Goal: Task Accomplishment & Management: Manage account settings

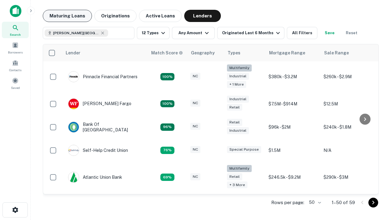
click at [67, 16] on button "Maturing Loans" at bounding box center [67, 16] width 49 height 12
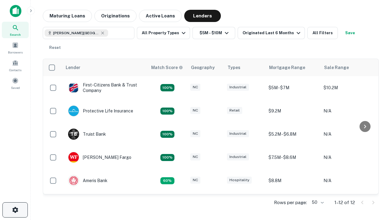
click at [15, 210] on icon "button" at bounding box center [15, 209] width 7 height 7
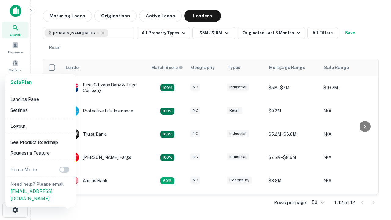
click at [40, 126] on li "Logout" at bounding box center [40, 126] width 65 height 11
